Goal: Task Accomplishment & Management: Complete application form

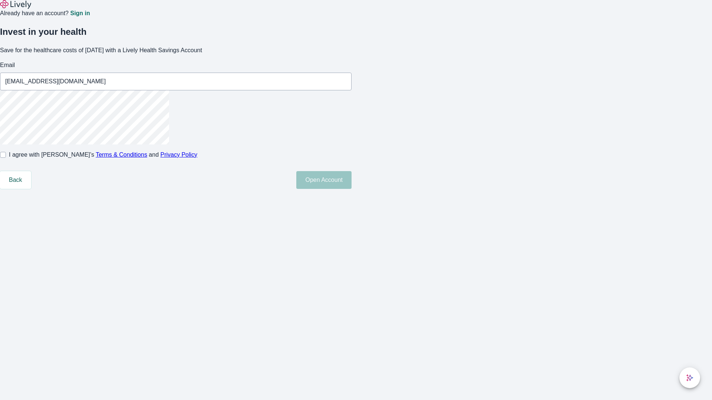
click at [6, 158] on input "I agree with Lively’s Terms & Conditions and Privacy Policy" at bounding box center [3, 155] width 6 height 6
checkbox input "true"
click at [351, 189] on button "Open Account" at bounding box center [323, 180] width 55 height 18
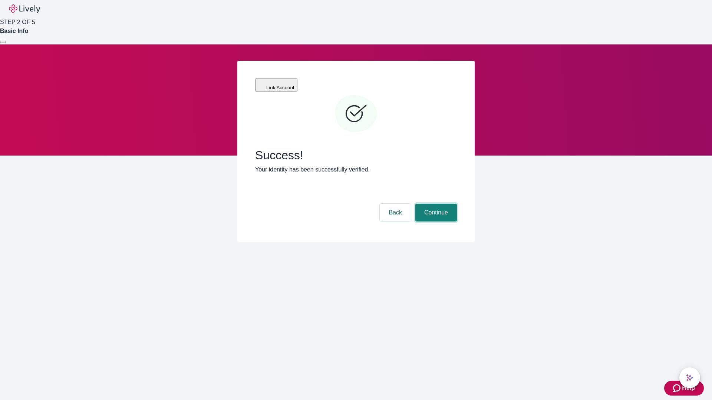
click at [435, 204] on button "Continue" at bounding box center [436, 213] width 42 height 18
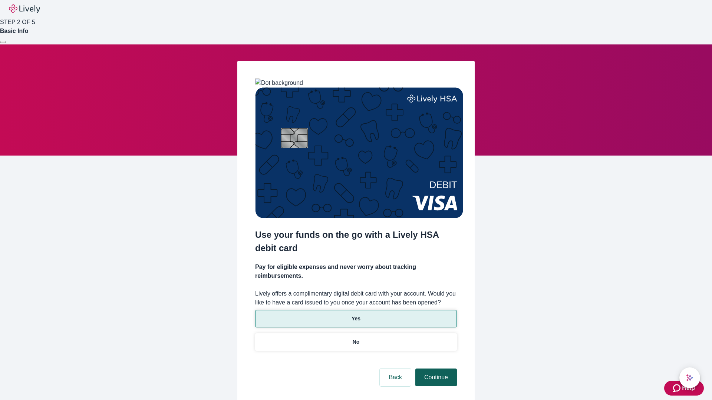
click at [355, 338] on p "No" at bounding box center [355, 342] width 7 height 8
click at [435, 369] on button "Continue" at bounding box center [436, 378] width 42 height 18
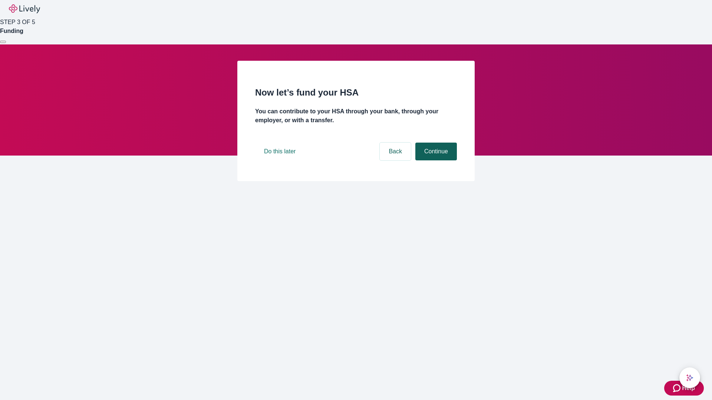
click at [435, 160] on button "Continue" at bounding box center [436, 152] width 42 height 18
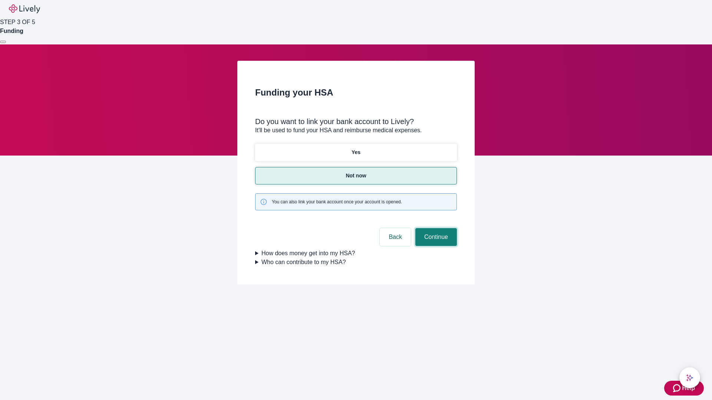
click at [435, 228] on button "Continue" at bounding box center [436, 237] width 42 height 18
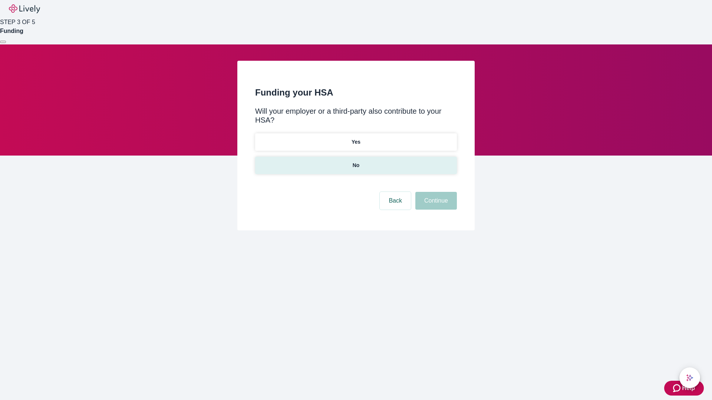
click at [355, 162] on p "No" at bounding box center [355, 166] width 7 height 8
click at [435, 192] on button "Continue" at bounding box center [436, 201] width 42 height 18
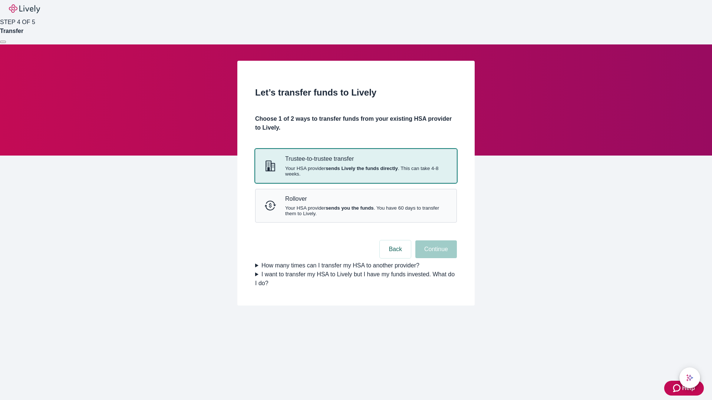
click at [355, 171] on strong "sends Lively the funds directly" at bounding box center [361, 169] width 72 height 6
click at [435, 258] on button "Continue" at bounding box center [436, 250] width 42 height 18
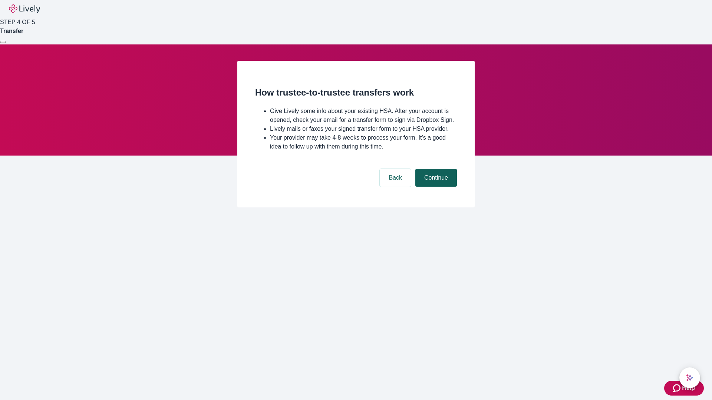
click at [435, 187] on button "Continue" at bounding box center [436, 178] width 42 height 18
